Goal: Ask a question

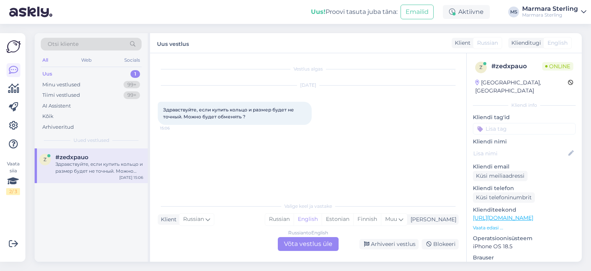
click at [308, 246] on div "Russian to English Võta vestlus üle" at bounding box center [308, 244] width 61 height 14
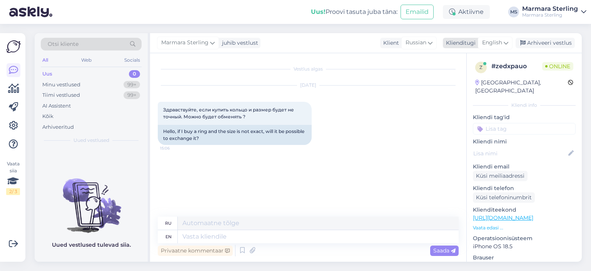
click at [502, 40] on span "English" at bounding box center [492, 42] width 20 height 8
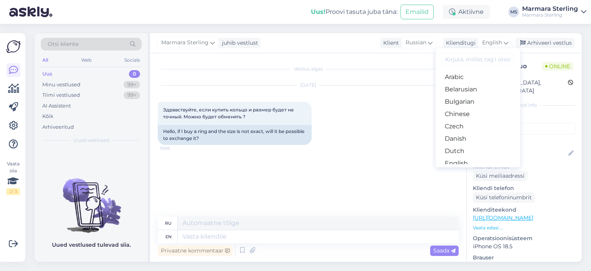
click at [470, 169] on link "Estonian" at bounding box center [478, 175] width 85 height 12
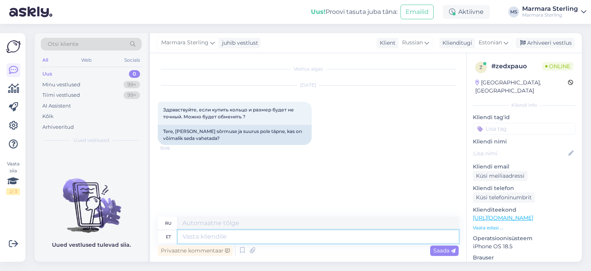
click at [199, 236] on textarea at bounding box center [318, 236] width 281 height 13
type textarea "Tere!"
type textarea "Привет!"
type textarea "JAH"
type textarea "ДА"
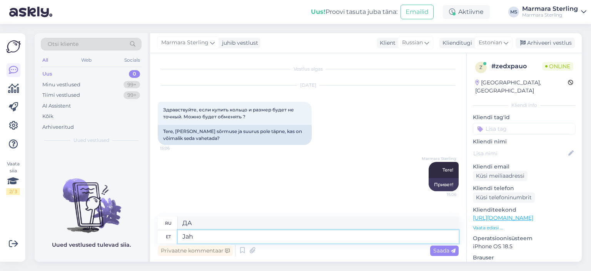
type textarea "Jah i"
type textarea "Да"
type textarea "Jah ikka,"
type textarea "Да, все еще."
type textarea "Jah ikka, vahetada s"
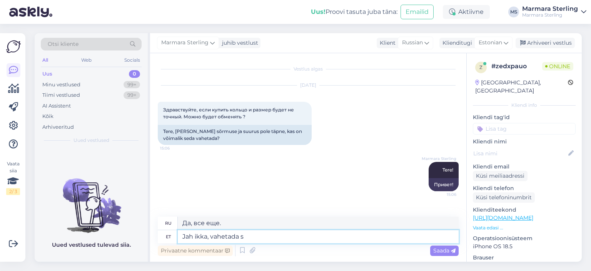
type textarea "Да, перемены."
type textarea "Jah ikka, vahetada saab 3"
type textarea "Да, вы можете это изменить."
type textarea "Jah ikka, vahetada saab 30 p"
type textarea "Да, вы можете изменить его на 30."
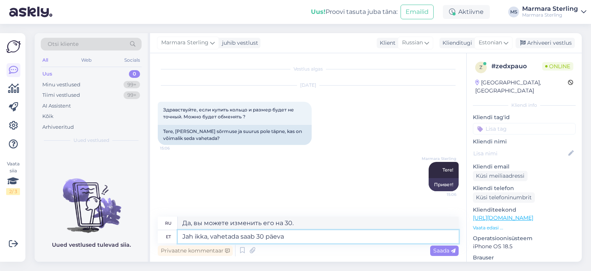
type textarea "Jah ikka, vahetada saab 30 päeva"
type textarea "Да, вы можете обменять его в течение 30 дней."
type textarea "Jah ikka, vahetada saab 30 päeva jooksul"
click at [455, 246] on div "Saada" at bounding box center [444, 250] width 28 height 10
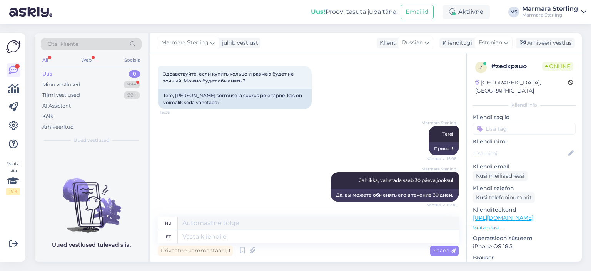
scroll to position [82, 0]
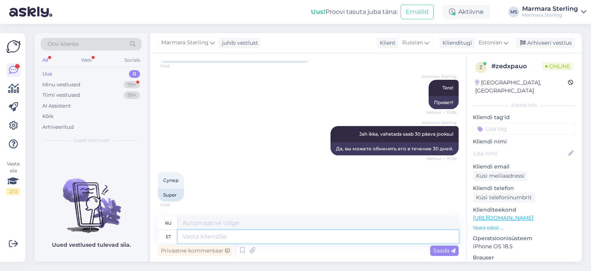
click at [222, 239] on textarea at bounding box center [318, 236] width 281 height 13
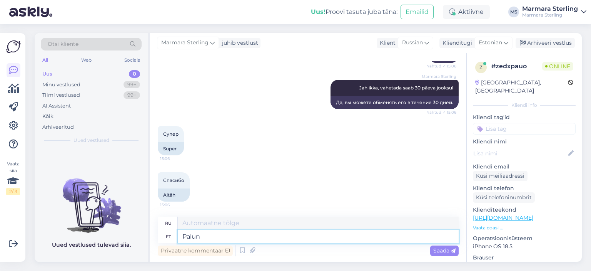
type textarea "Palun!"
type textarea "Пожалуйста!"
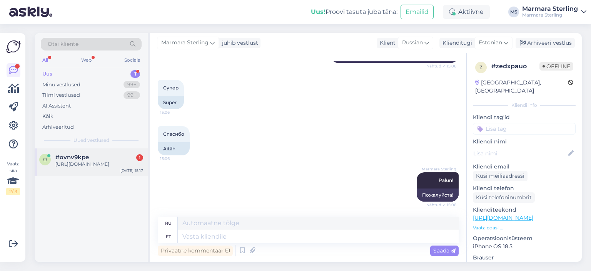
click at [128, 161] on div "[URL][DOMAIN_NAME]" at bounding box center [99, 164] width 88 height 7
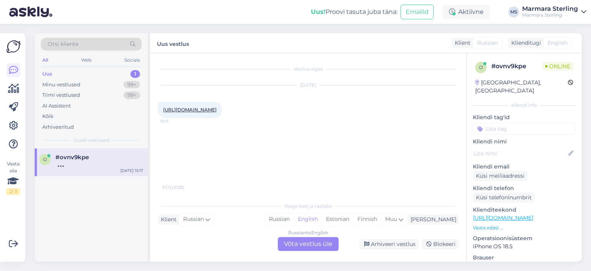
click at [299, 249] on div "Russian to English Võta vestlus üle" at bounding box center [308, 244] width 61 height 14
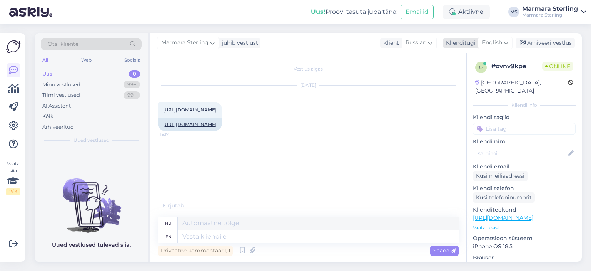
click at [495, 38] on div "English" at bounding box center [495, 43] width 35 height 12
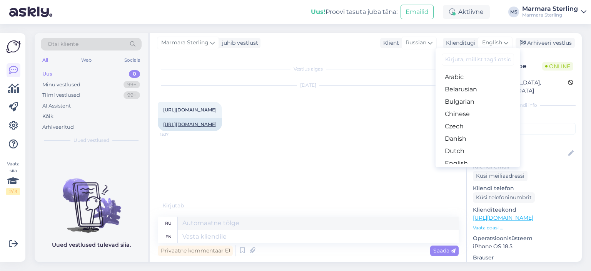
click at [497, 169] on link "Estonian" at bounding box center [478, 175] width 85 height 12
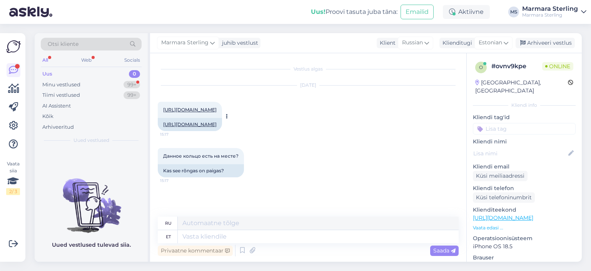
click at [217, 107] on link "[URL][DOMAIN_NAME]" at bounding box center [190, 110] width 54 height 6
drag, startPoint x: 166, startPoint y: 169, endPoint x: 260, endPoint y: 171, distance: 94.7
click at [260, 171] on div "Данное кольцо есть на месте? 15:17 Kas see rõngas on paigas?" at bounding box center [308, 162] width 301 height 46
copy span "анное кольцо есть на месте?"
click at [258, 200] on div "Vestlus algas [DATE] [URL][DOMAIN_NAME] 15:17 [URL][DOMAIN_NAME] Данное кольцо …" at bounding box center [312, 135] width 308 height 149
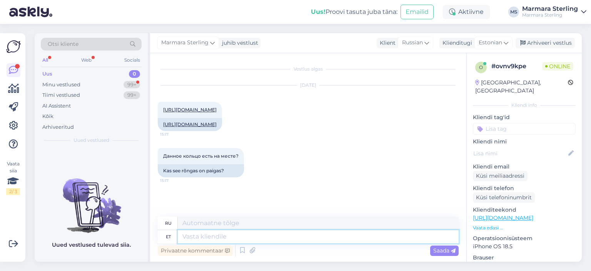
click at [256, 238] on textarea at bounding box center [318, 236] width 281 height 13
type textarea "Tere!"
type textarea "Привет!"
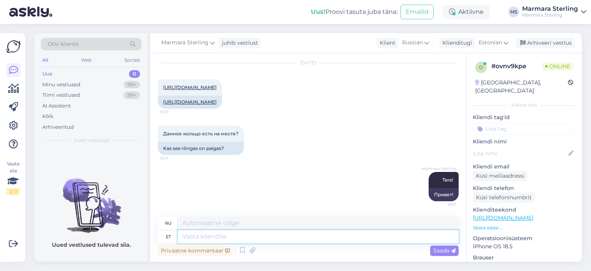
click at [245, 236] on textarea at bounding box center [318, 236] width 281 height 13
type textarea "Kas mõtlete suuruseid?"
type textarea "Вы думаете о размерах?"
drag, startPoint x: 274, startPoint y: 239, endPoint x: 85, endPoint y: 248, distance: 190.0
click at [85, 248] on div "Otsi kliente All Web Socials Uus 0 Minu vestlused 99+ Tiimi vestlused 99+ AI As…" at bounding box center [308, 147] width 547 height 228
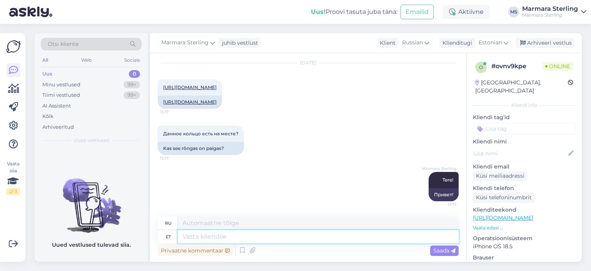
click at [231, 241] on textarea at bounding box center [318, 236] width 281 height 13
type textarea "Kas m"
type textarea "Является"
type textarea "Kas mõtlete k"
type textarea "Вы думаете?"
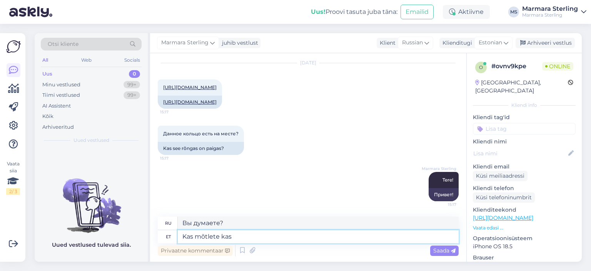
type textarea "Kas mõtlete kas s"
type textarea "Вы так думаете?"
type textarea "Kas mõtlete kas see o"
type textarea "Ты думаешь это?"
type textarea "Kas mõtlete kas see on"
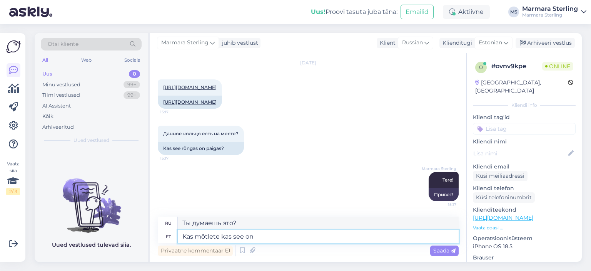
type textarea "Вам интересно, если это"
type textarea "Kas mõtlete kas see on üks sõ"
type textarea "Вам интересно, так ли это?"
type textarea "Kas mõtlete kas see on üks sõrmus v"
type textarea "Вам интересно, одно ли это кольцо?"
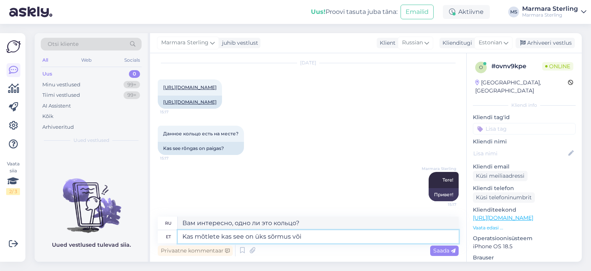
type textarea "Kas mõtlete kas see on üks sõrmus või"
type textarea "Вам интересно, это одно кольцо или"
type textarea "Kas mõtlete kas see on üks sõrmus või mitu ko"
type textarea "Вам интересно, это одно кольцо или несколько?"
type textarea "Kas mõtlete kas see on üks sõrmus või [PERSON_NAME]?"
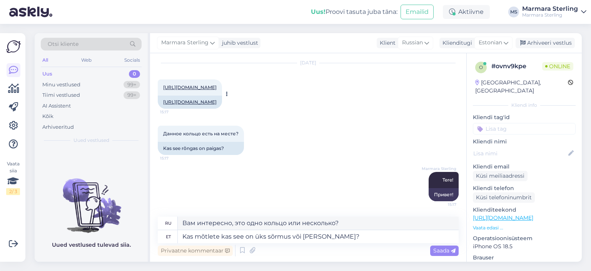
click at [216, 84] on link "[URL][DOMAIN_NAME]" at bounding box center [190, 87] width 54 height 6
click at [437, 252] on span "Saada" at bounding box center [444, 250] width 22 height 7
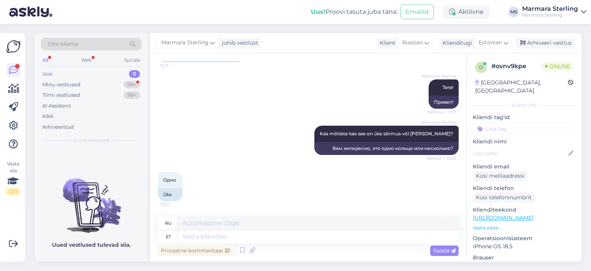
scroll to position [128, 0]
click at [256, 235] on textarea at bounding box center [318, 236] width 281 height 13
type textarea "Jah s"
type textarea "Да"
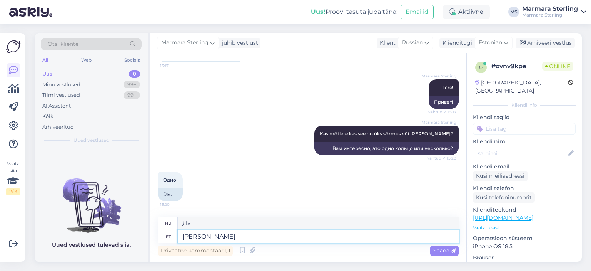
type textarea "J"
click at [287, 239] on textarea at bounding box center [318, 236] width 281 height 13
type textarea "[PERSON_NAME]"
type textarea "J"
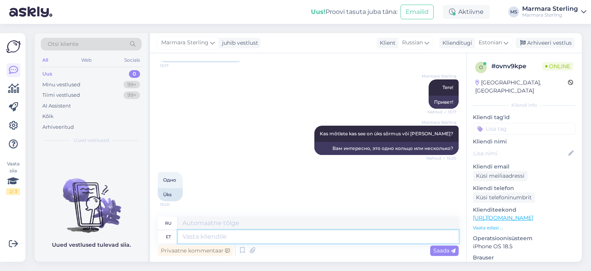
click at [238, 242] on textarea at bounding box center [318, 236] width 281 height 13
type textarea "Jah s"
type textarea "Да"
type textarea "Jah see o"
type textarea "Да, это"
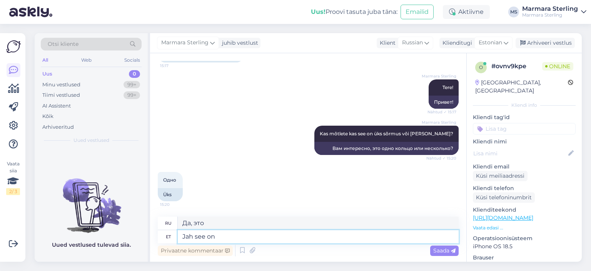
type textarea "Jah see on"
type textarea "Да, это."
type textarea "Jah see on üks s"
type textarea "Да, это одно из них."
type textarea "Jah see on üks sõrmus."
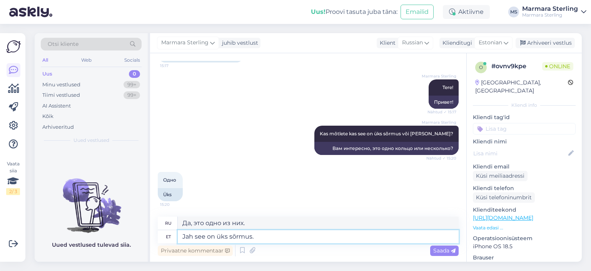
type textarea "Да, это одно кольцо."
type textarea "Jah see on üks sõrmus mitte m"
type textarea "Да, это один звонок, нет."
type textarea "Jah see on üks sõrmus mitte mitu k"
type textarea "Да, это одно кольцо, а не несколько."
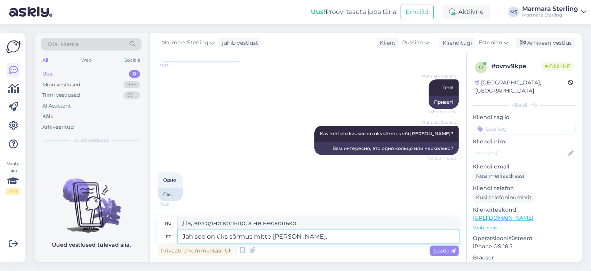
type textarea "Jah see on üks sõrmus mitte [PERSON_NAME]."
type textarea "Да, это одно кольцо, а не несколько вместе."
type textarea "Jah see on üks sõrmus mitte [PERSON_NAME]."
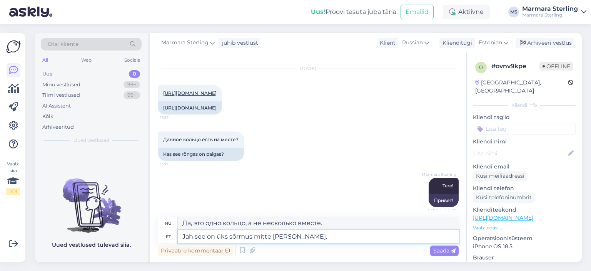
scroll to position [0, 0]
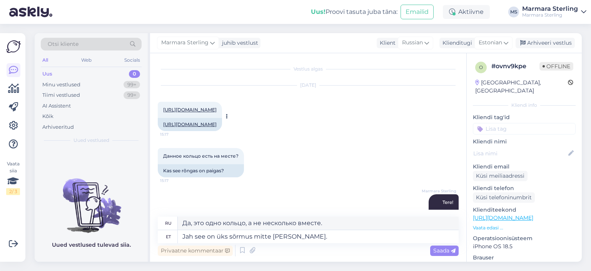
click at [201, 127] on link "[URL][DOMAIN_NAME]" at bounding box center [190, 124] width 54 height 6
drag, startPoint x: 247, startPoint y: 239, endPoint x: 80, endPoint y: 244, distance: 167.1
click at [80, 244] on div "Otsi kliente All Web Socials Uus 0 Minu vestlused 99+ Tiimi vestlused 99+ AI As…" at bounding box center [308, 147] width 547 height 228
type textarea "Vabandust, p"
type textarea "Извини,"
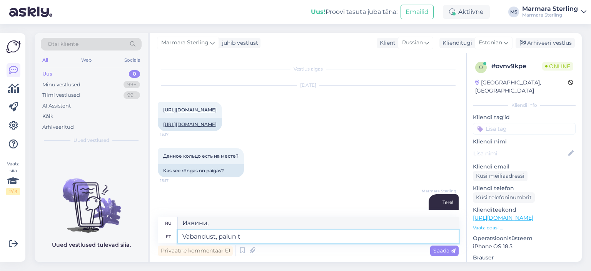
type textarea "Vabandust, palun tä"
type textarea "Извините, пожалуйста."
type textarea "Vabandust, palun täpsustage k"
type textarea "Извините, пожалуйста, уточните."
type textarea "Vabandust, palun täpsustage küsimust"
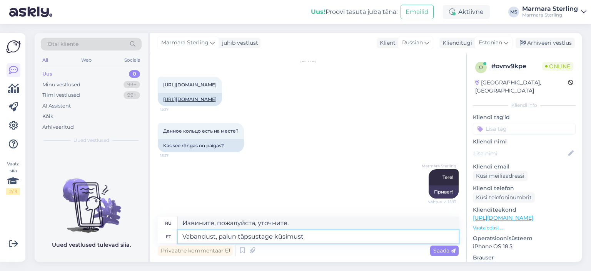
type textarea "Извините, пожалуйста, уточните вопрос."
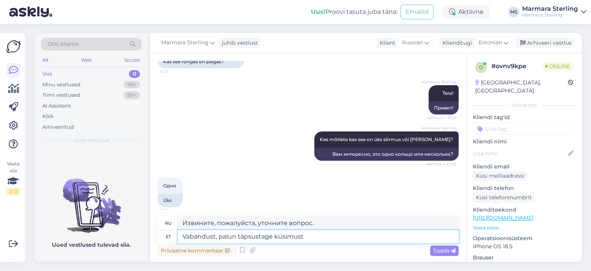
scroll to position [128, 0]
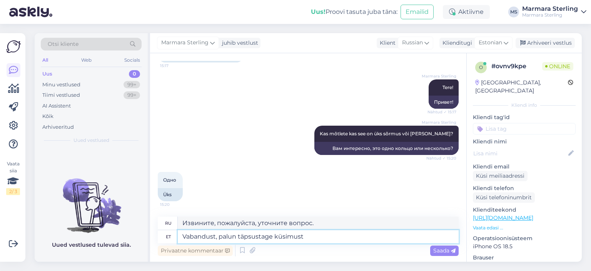
click at [218, 239] on textarea "Vabandust, palun täpsustage küsimust" at bounding box center [318, 236] width 281 height 13
click at [308, 235] on textarea "Vabandame, palun täpsustage küsimust" at bounding box center [318, 236] width 281 height 13
type textarea "Vabandame, palun täpsustage küsimust. Kasutame"
type textarea "Извините, пожалуйста, уточните ваш вопрос. Мы используем"
type textarea "Vabandame, palun täpsustage küsimust. Kasutame tõ"
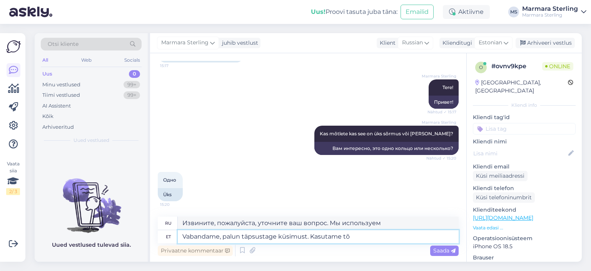
type textarea "Извините, пожалуйста, уточните вопрос. Мы используем переводчик."
type textarea "Vabandame, palun täpsustage küsimust."
type textarea "Извините, пожалуйста, уточните ваш вопрос. Мы используем"
type textarea "Vabandame, palun täpsustage küsimust"
type textarea "Извините, пожалуйста, уточните вопрос."
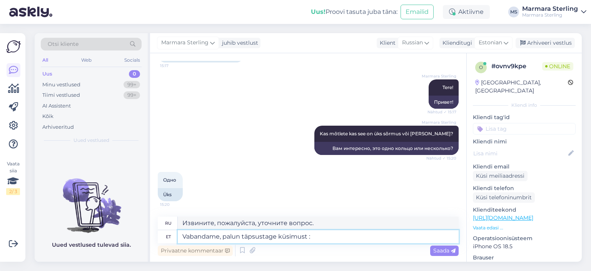
type textarea "Vabandame, palun täpsustage küsimust :)"
type textarea "Извините, пожалуйста, уточните вопрос :)"
click at [221, 237] on textarea "Vabandame, palun täpsustage küsimust :)" at bounding box center [318, 236] width 281 height 13
click at [334, 239] on textarea "Vabandust, palun täpsustage küsimust :)" at bounding box center [318, 236] width 281 height 13
type textarea "Vabandust, palun täpsustage küsimust :)"
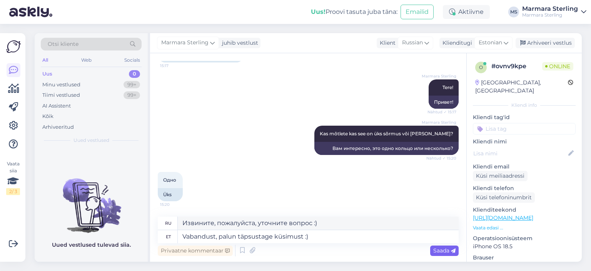
click at [430, 249] on div "Saada" at bounding box center [444, 250] width 28 height 10
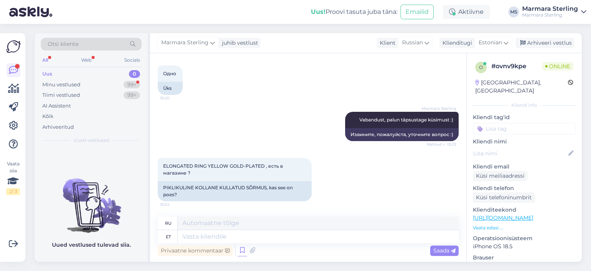
scroll to position [234, 0]
click at [239, 246] on icon at bounding box center [242, 250] width 9 height 12
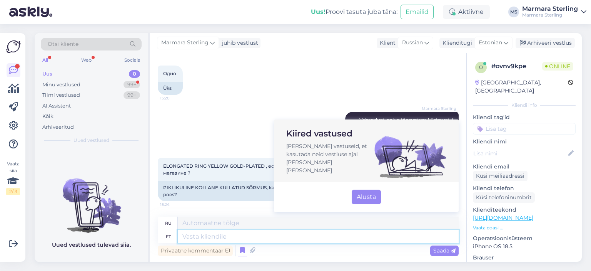
click at [238, 233] on textarea at bounding box center [318, 236] width 281 height 13
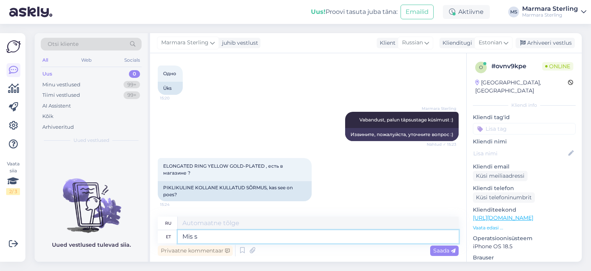
type textarea "Mis su"
type textarea "Что"
type textarea "Mis suurus"
type textarea "Какой размер?"
type textarea "Mis suurus Teid h"
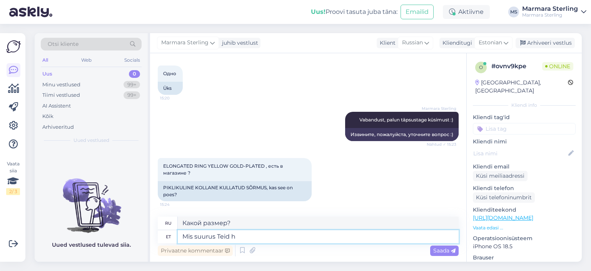
type textarea "Какой у вас размер?"
type textarea "Mis suurus Teid huvitab?"
type textarea "Какой размер вас интересует?"
type textarea "Mis suurus Teid huvitab?"
click at [444, 251] on span "Saada" at bounding box center [444, 250] width 22 height 7
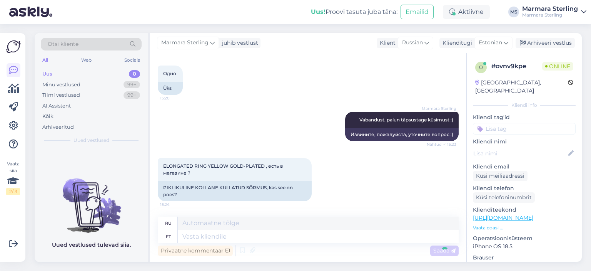
scroll to position [281, 0]
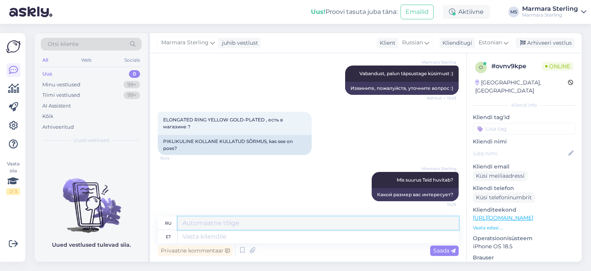
click at [313, 229] on textarea at bounding box center [318, 222] width 281 height 13
click at [313, 235] on textarea at bounding box center [318, 236] width 281 height 13
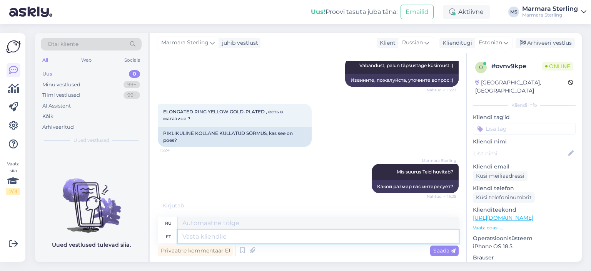
scroll to position [327, 0]
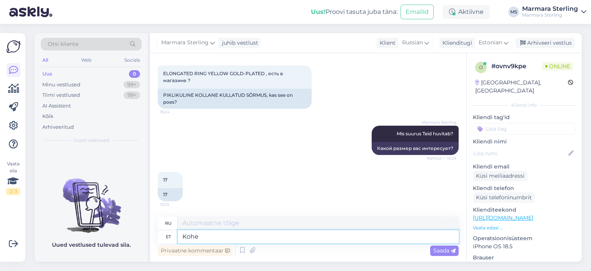
type textarea "Kohe v"
type textarea "Немедленно"
type textarea "Kohe vaatame, ü"
type textarea "Давайте посмотрим прямо сейчас,"
type textarea "Kohe vaatame, üks h"
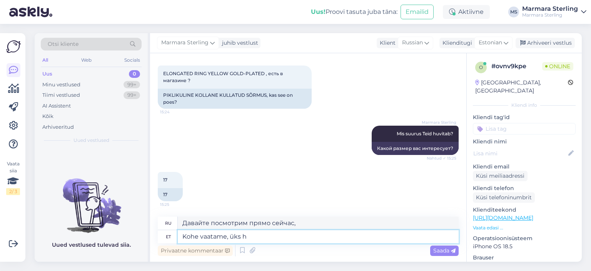
type textarea "Давайте посмотрим, один"
type textarea "Kohe vaatame, üks hetk"
type textarea "Давайте посмотрим, одну минуту."
type textarea "Kohe vaatame, üks hetk"
click at [442, 249] on span "Saada" at bounding box center [444, 250] width 22 height 7
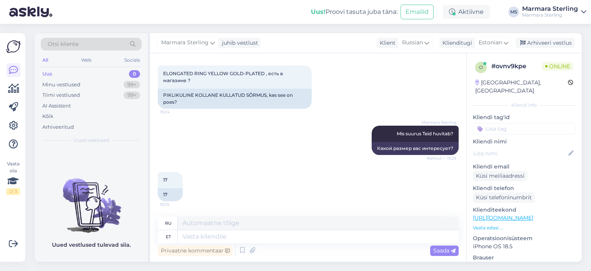
scroll to position [373, 0]
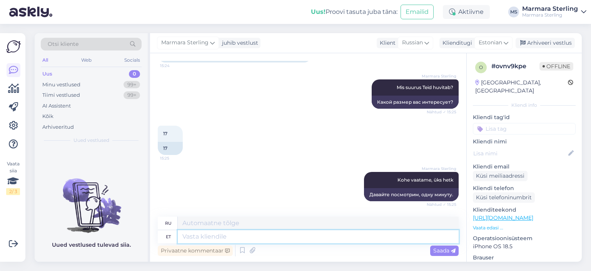
click at [209, 231] on textarea at bounding box center [318, 236] width 281 height 13
type textarea "Jah"
type textarea "Да"
type textarea "Jah on o"
type textarea "Да, это."
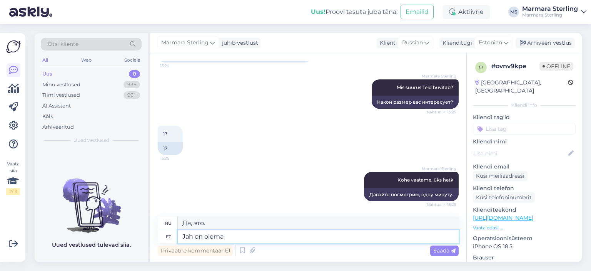
type textarea "Jah on olemas"
type textarea "Да, есть."
type textarea "Jah on olemas"
click at [437, 249] on span "Saada" at bounding box center [444, 250] width 22 height 7
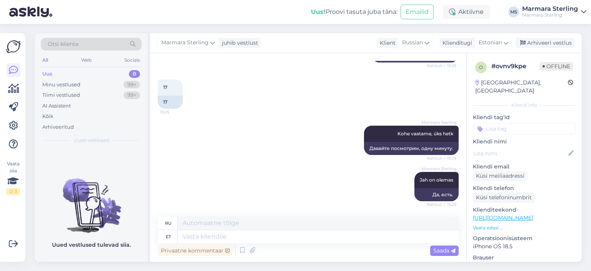
scroll to position [479, 0]
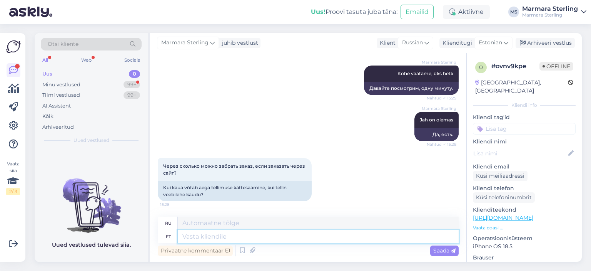
click at [273, 234] on textarea at bounding box center [318, 236] width 281 height 13
type textarea "[PERSON_NAME]"
type textarea "Если"
type textarea "Kui tellite pak"
type textarea "Когда вы заказываете"
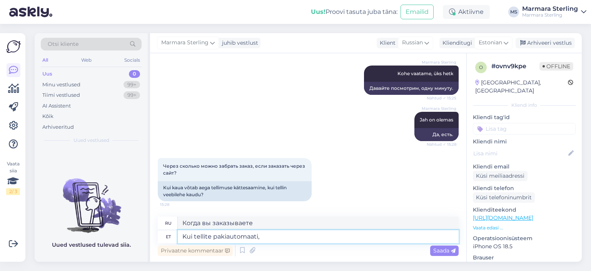
type textarea "Kui tellite pakiautomaati, s"
type textarea "Если вы заказываете посылочный автомат,"
type textarea "Kui tellite pakiautomaati, siis"
type textarea "Если вы заказываете посылочный терминал, то"
type textarea "Kui tellite pakiautomaati, siis 2-4"
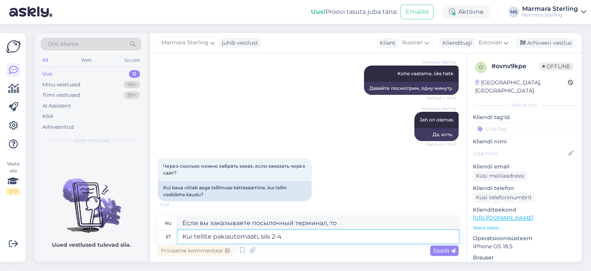
type textarea "Если вы заказываете пакомат, то 2-4"
type textarea "Kui tellite pakiautomaati, siis 2-4 tööpäeva. K"
type textarea "Если вы заказываете посылочный автомат, то доставка займет 2–4 рабочих дня."
type textarea "Kui tellite pakiautomaati, siis 2-4 tööpäeva. Kui t"
type textarea "Если вы заказываете посылочный терминал, то 2-4 рабочих дня. Если"
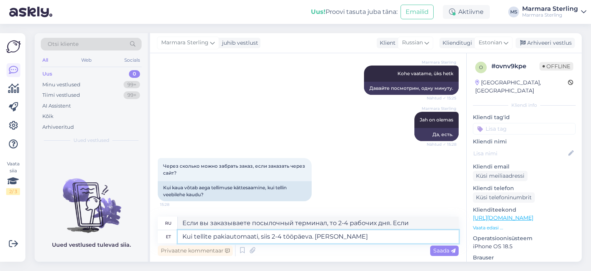
type textarea "Kui tellite pakiautomaati, siis 2-4 tööpäeva. Kui tulete"
type textarea "Если вы закажете посылочный терминал, доставка займёт 2–4 рабочих дня. Если вы …"
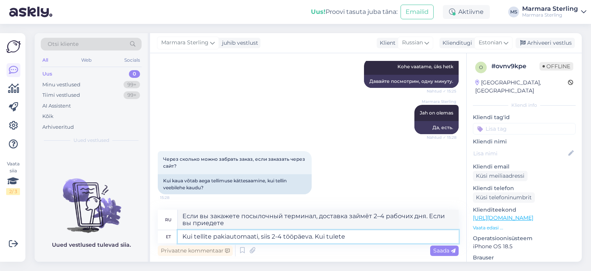
type textarea "Kui tellite pakiautomaati, siis 2-4 tööpäeva. Kui tulete i"
type textarea "Если вы заказываете через почтомат, доставка займёт 2–4 рабочих дня. Если вы пр…"
type textarea "Kui tellite pakiautomaati, siis 2-4 tööpäeva. Kui tulete ise k"
type textarea "Если вы заказываете через почтомат, доставка займёт 2–4 рабочих дня. Если вы пр…"
type textarea "Kui tellite pakiautomaati, siis 2-4 tööpäeva. Kui tulete ise kaubale j"
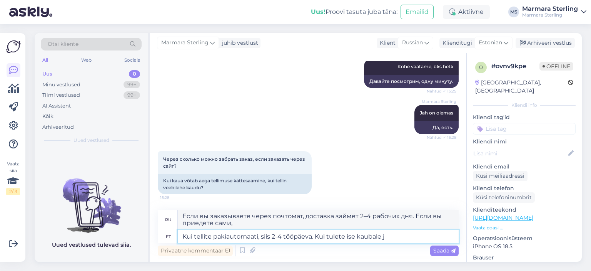
type textarea "Если заказываете посылочный автомат, то 2-4 рабочих дня. Если приедете забирать…"
type textarea "Kui tellite pakiautomaati, siis 2-4 tööpäeva. Kui tulete ise kaubale järgi, sii"
type textarea "Если вы закажете посылочный автомат, доставка займёт 2–4 рабочих дня. Если вы з…"
type textarea "Kui tellite pakiautomaati, siis 2-4 tööpäeva. Kui tulete ise kaubale järgi, sii…"
type textarea "Если вы заказываете через почтомат, доставка займёт 2–4 рабочих дня. Если вы пр…"
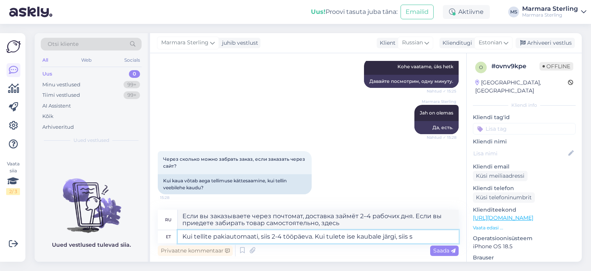
type textarea "Kui tellite pakiautomaati, siis 2-4 tööpäeva. Kui tulete ise kaubale järgi, sii…"
type textarea "Если заказываете посылочный автомат, то 2-4 рабочих дня. Если забираете товар с…"
type textarea "Kui tellite pakiautomaati, siis 2-4 tööpäeva. Kui tulete ise kaubale järgi, sii…"
type textarea "Если вы закажете посылочный автомат, доставка займёт от 2 до 4 рабочих дней. Ес…"
type textarea "Kui tellite pakiautomaati, siis 2-4 tööpäeva. Kui tulete ise kaubale järgi, sii…"
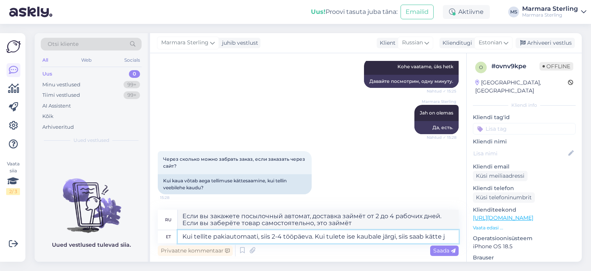
type textarea "Если вы заказываете через почтомат, доставка займёт от 2 до 4 рабочих дней. Есл…"
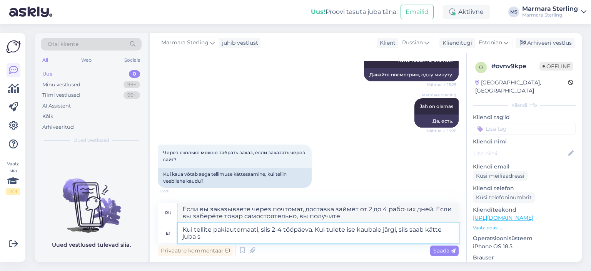
type textarea "Kui tellite pakiautomaati, siis 2-4 tööpäeva. Kui tulete ise kaubale järgi, sii…"
type textarea "Если вы заказываете через почтомат, доставка займёт от 2 до 4 рабочих дней. Есл…"
type textarea "Kui tellite pakiautomaati, siis 2-4 tööpäeva. Kui tulete ise kaubale järgi, sii…"
type textarea "Если вы закажете товар через пакомат, доставка займёт от 2 до 4 рабочих дней. Е…"
type textarea "Kui tellite pakiautomaati, siis 2-4 tööpäeva. Kui tulete ise kaubale järgi, sii…"
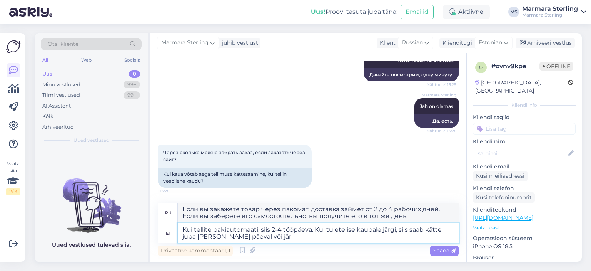
type textarea "Если вы заказываете через пакомат, доставка займёт от 2 до 4 рабочих дней. Если…"
type textarea "Kui tellite pakiautomaati, siis 2-4 tööpäeva. Kui tulete ise kaubale järgi, sii…"
type textarea "Если вы закажете товар через пакомат, доставка займёт от 2 до 4 рабочих дней. Е…"
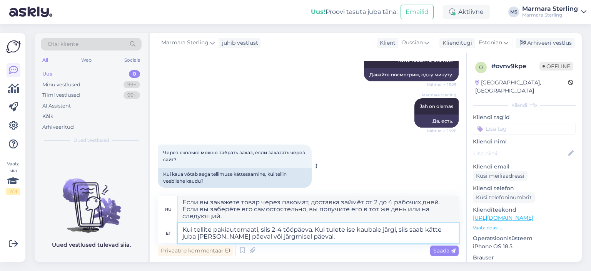
scroll to position [500, 0]
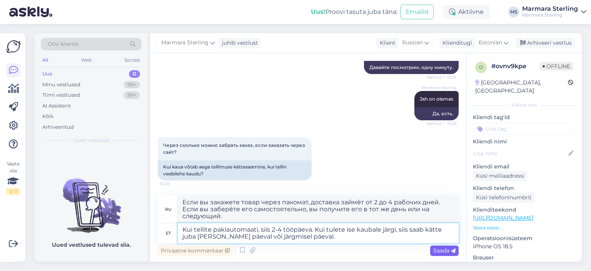
type textarea "Kui tellite pakiautomaati, siis 2-4 tööpäeva. Kui tulete ise kaubale järgi, sii…"
click at [442, 253] on span "Saada" at bounding box center [444, 250] width 22 height 7
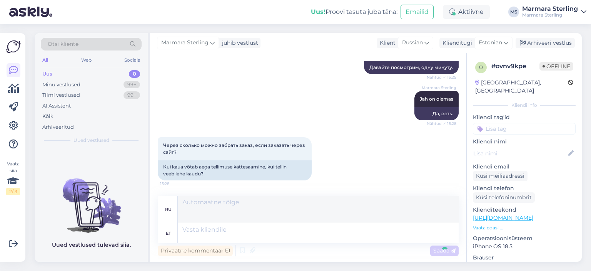
scroll to position [560, 0]
